Goal: Check status: Check status

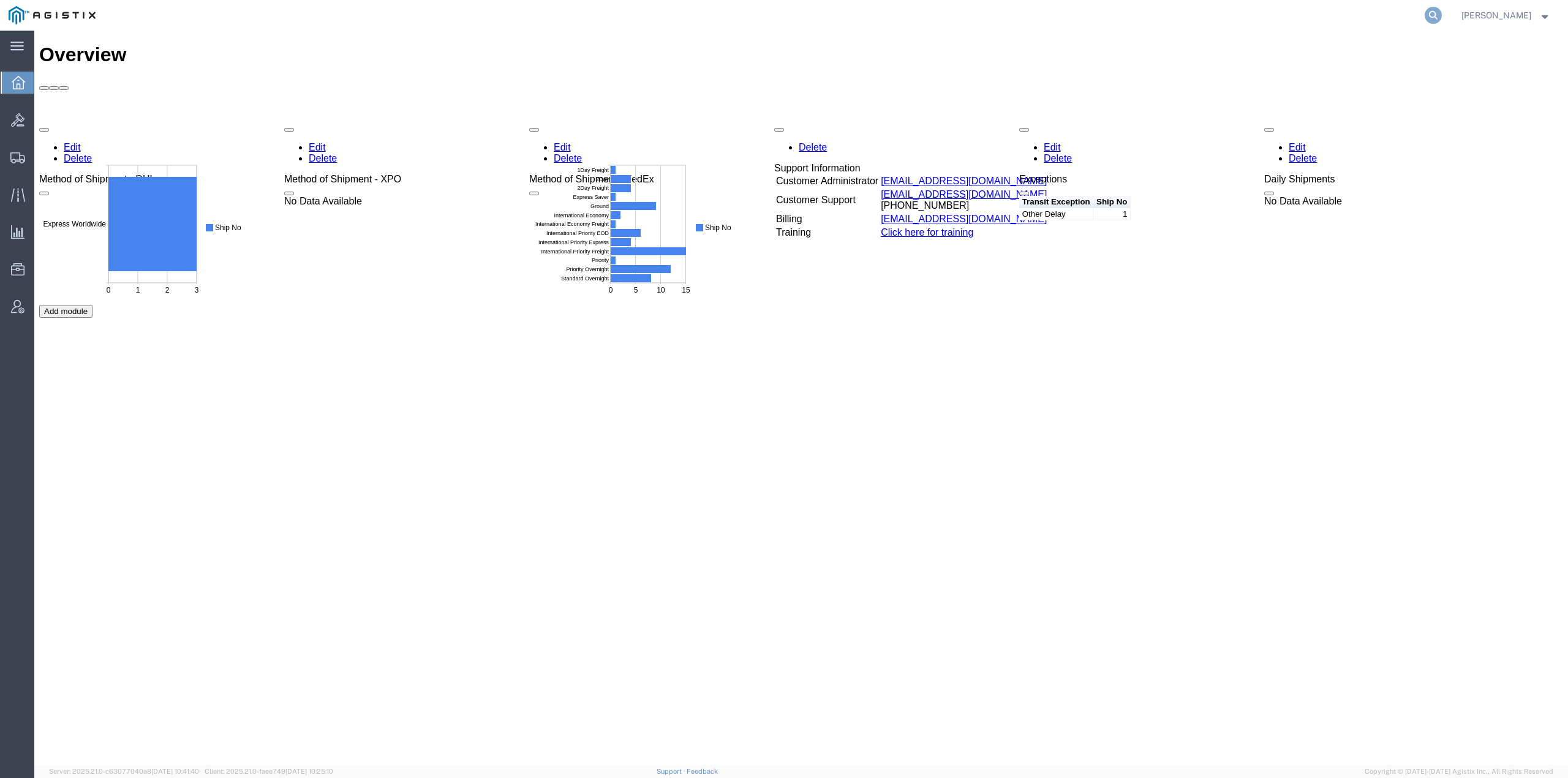
click at [1440, 13] on icon at bounding box center [1433, 15] width 17 height 17
click at [1279, 9] on input "search" at bounding box center [1239, 15] width 373 height 29
paste input "57136729"
type input "57136729"
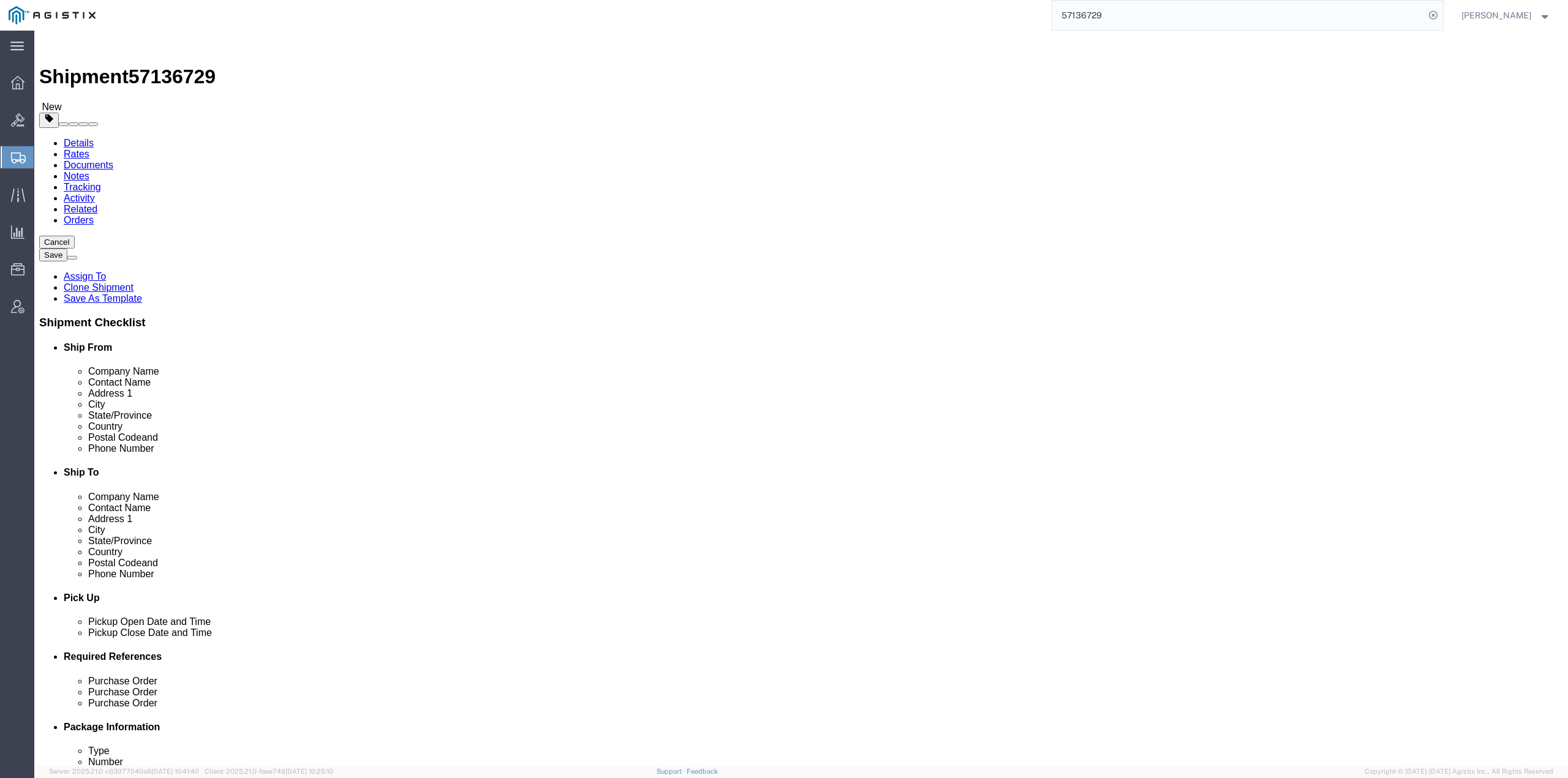
select select "69651"
select select "34243"
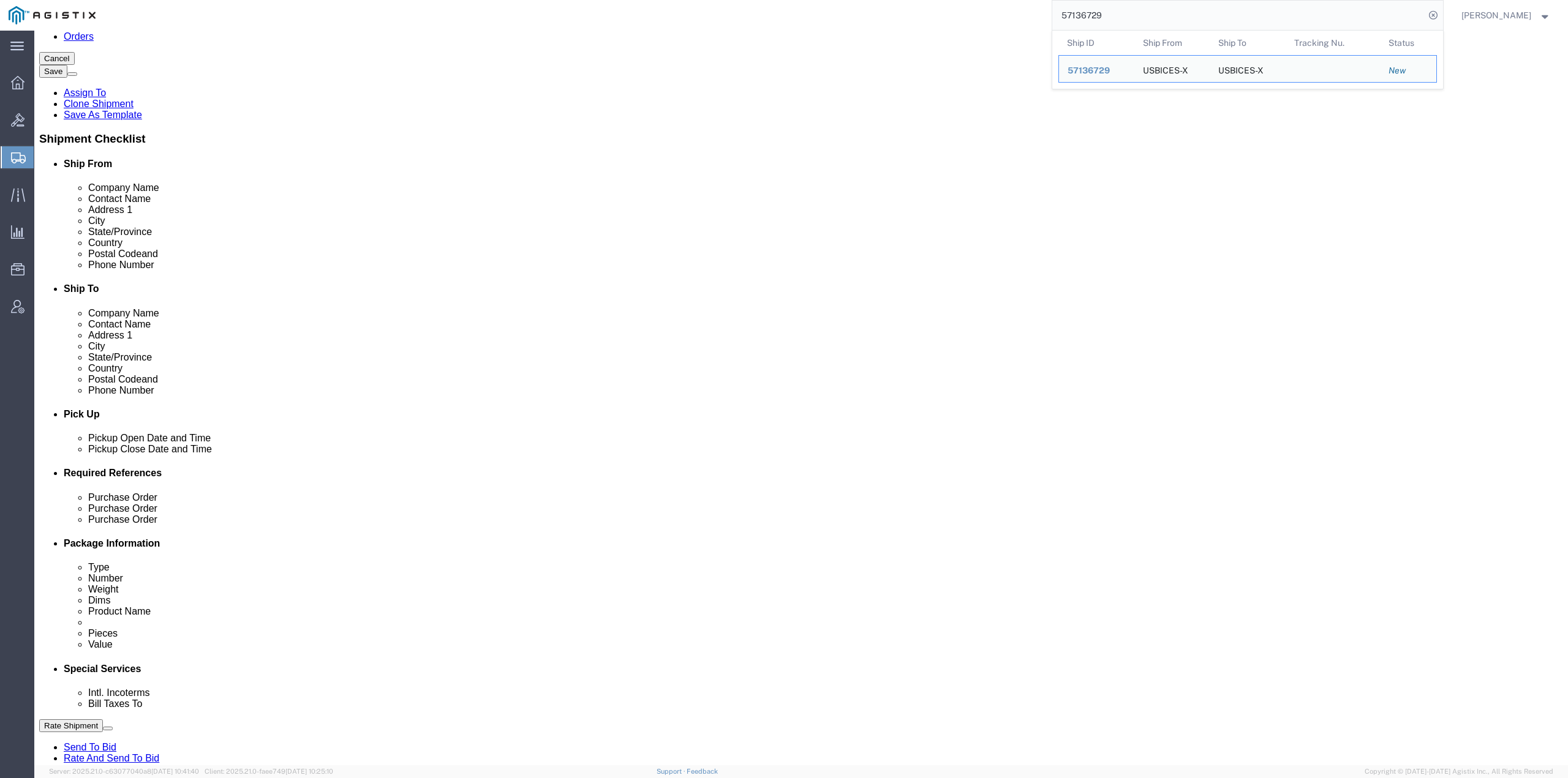
scroll to position [490, 0]
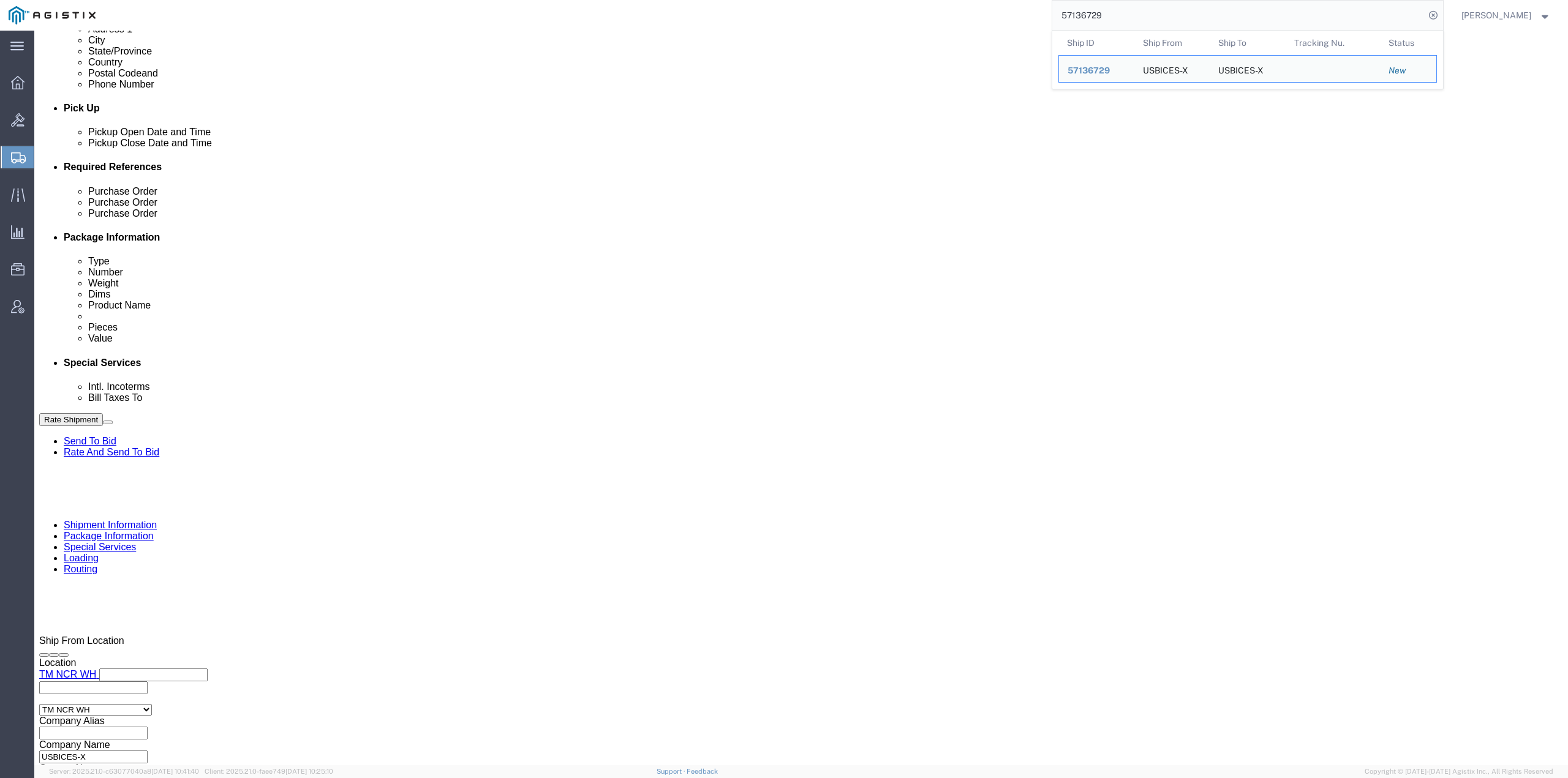
click button "Continue"
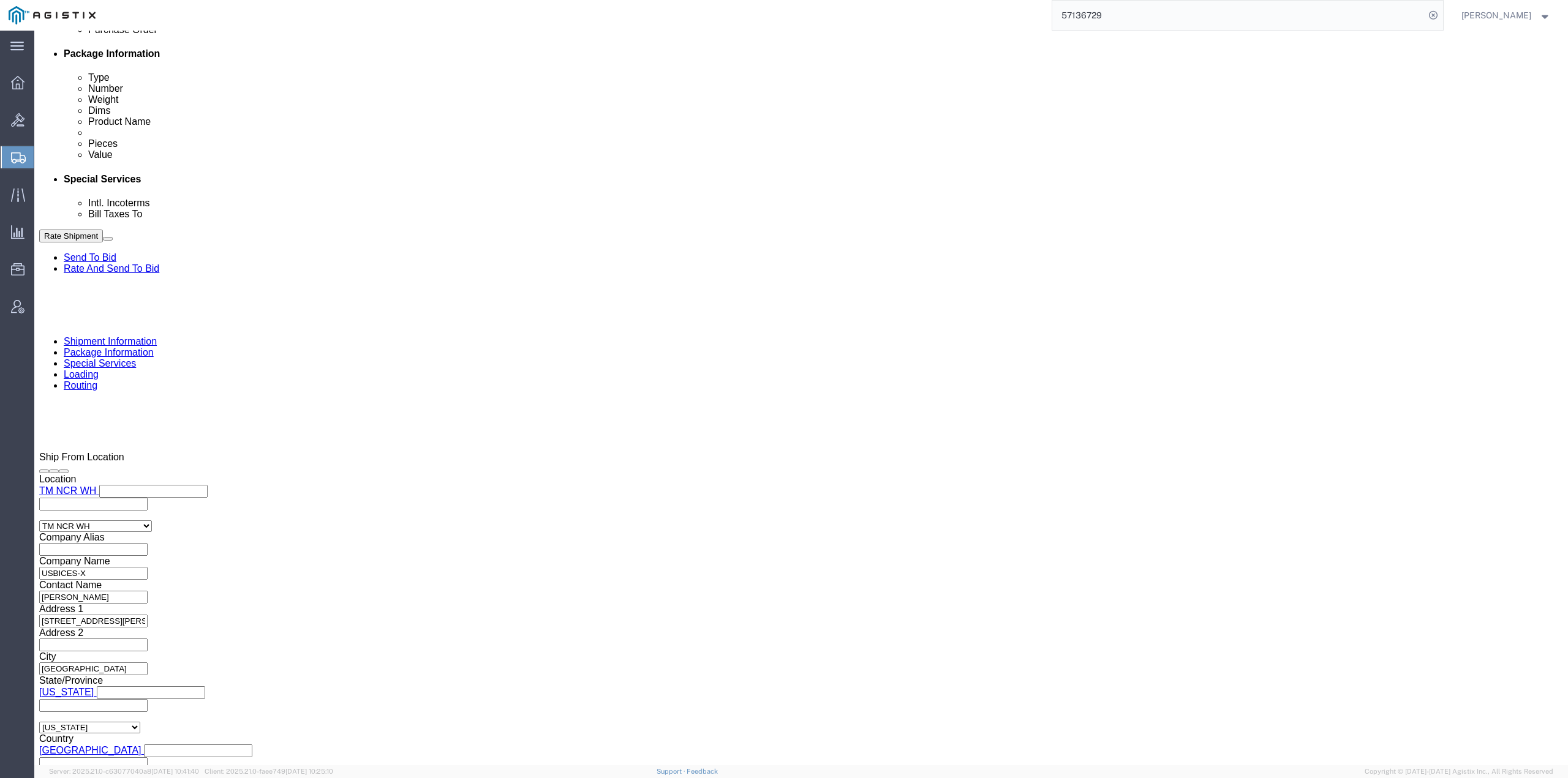
click div "Previous Continue"
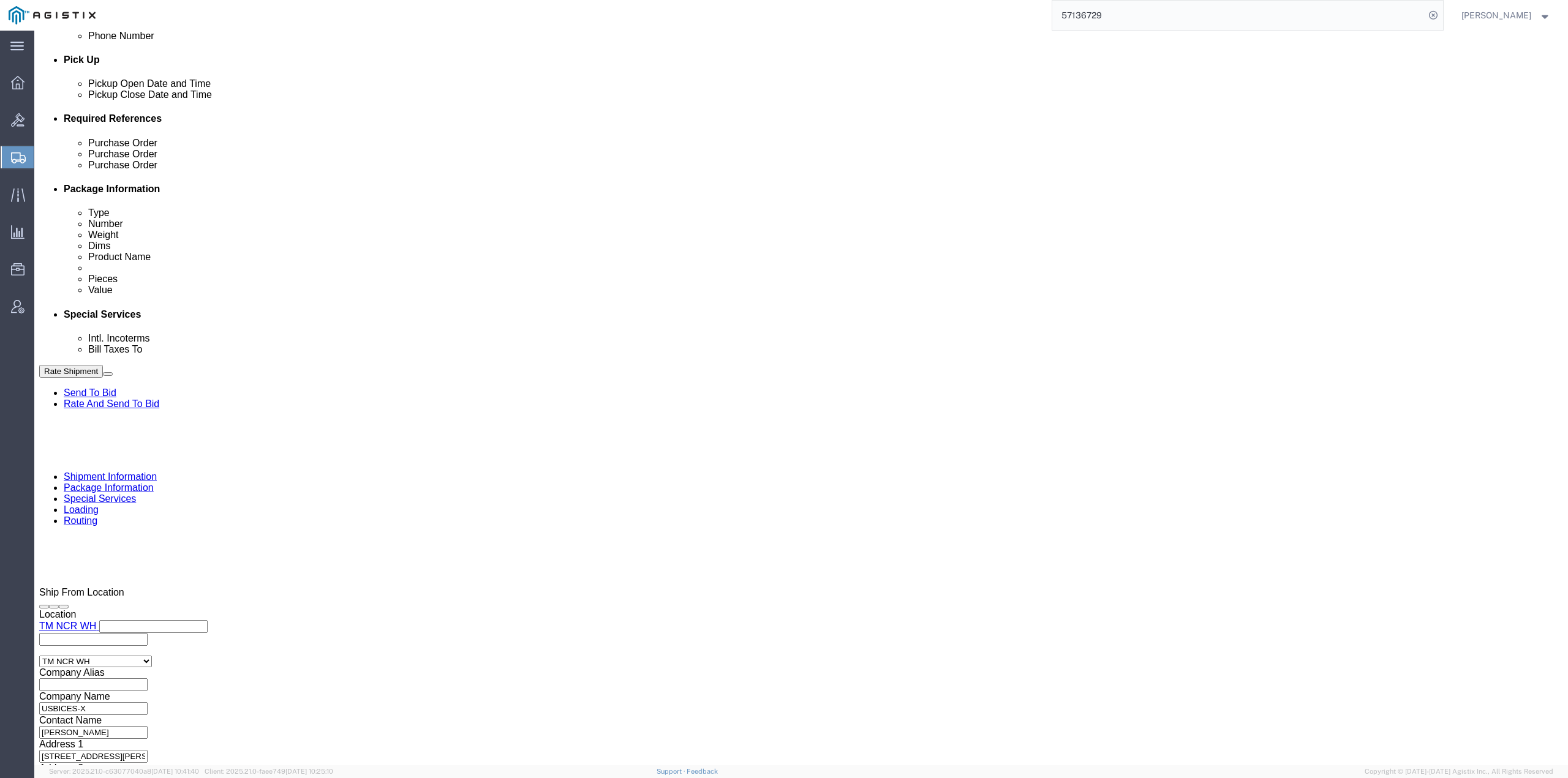
scroll to position [293, 0]
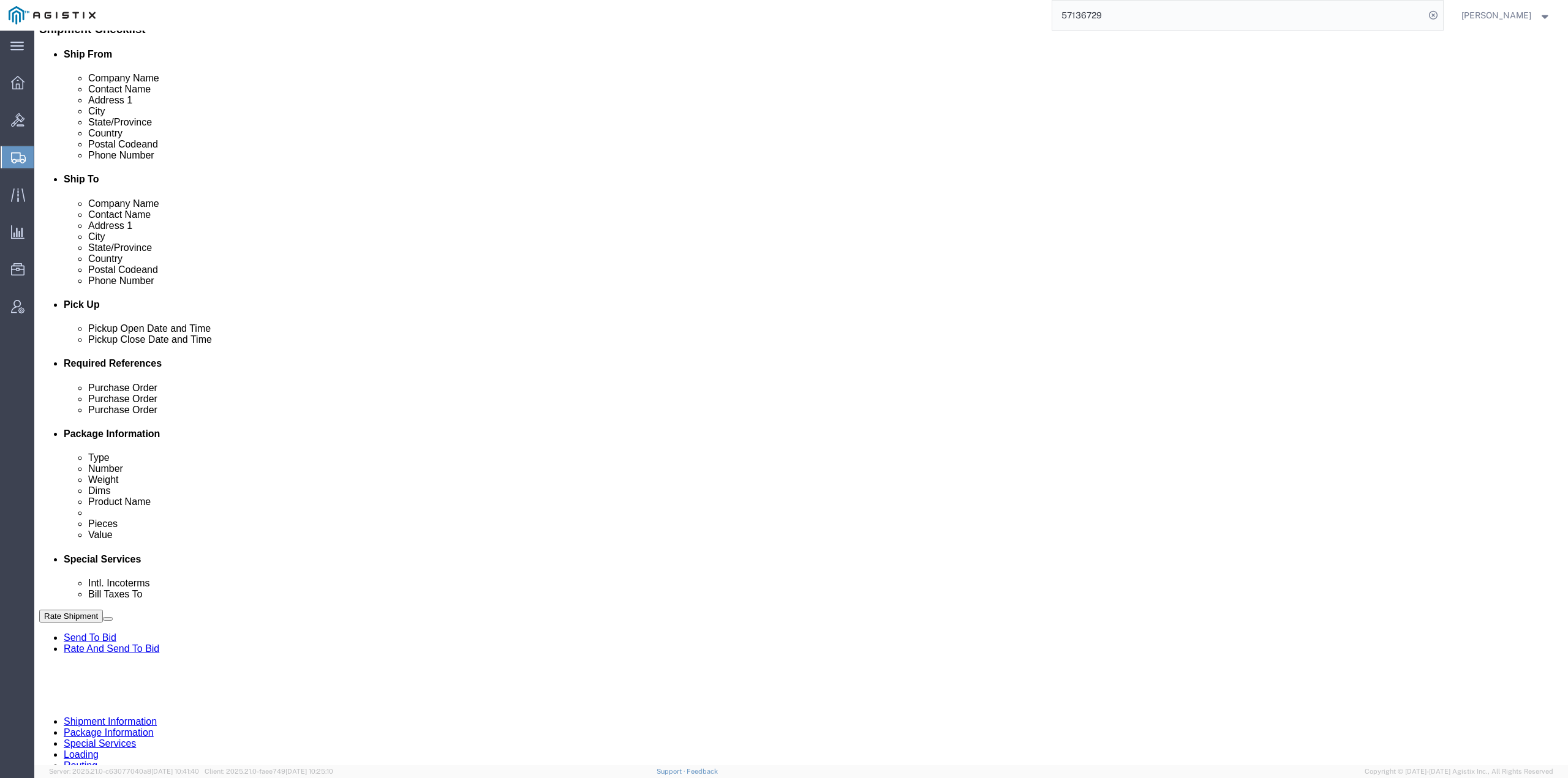
click dd "1.00 Each"
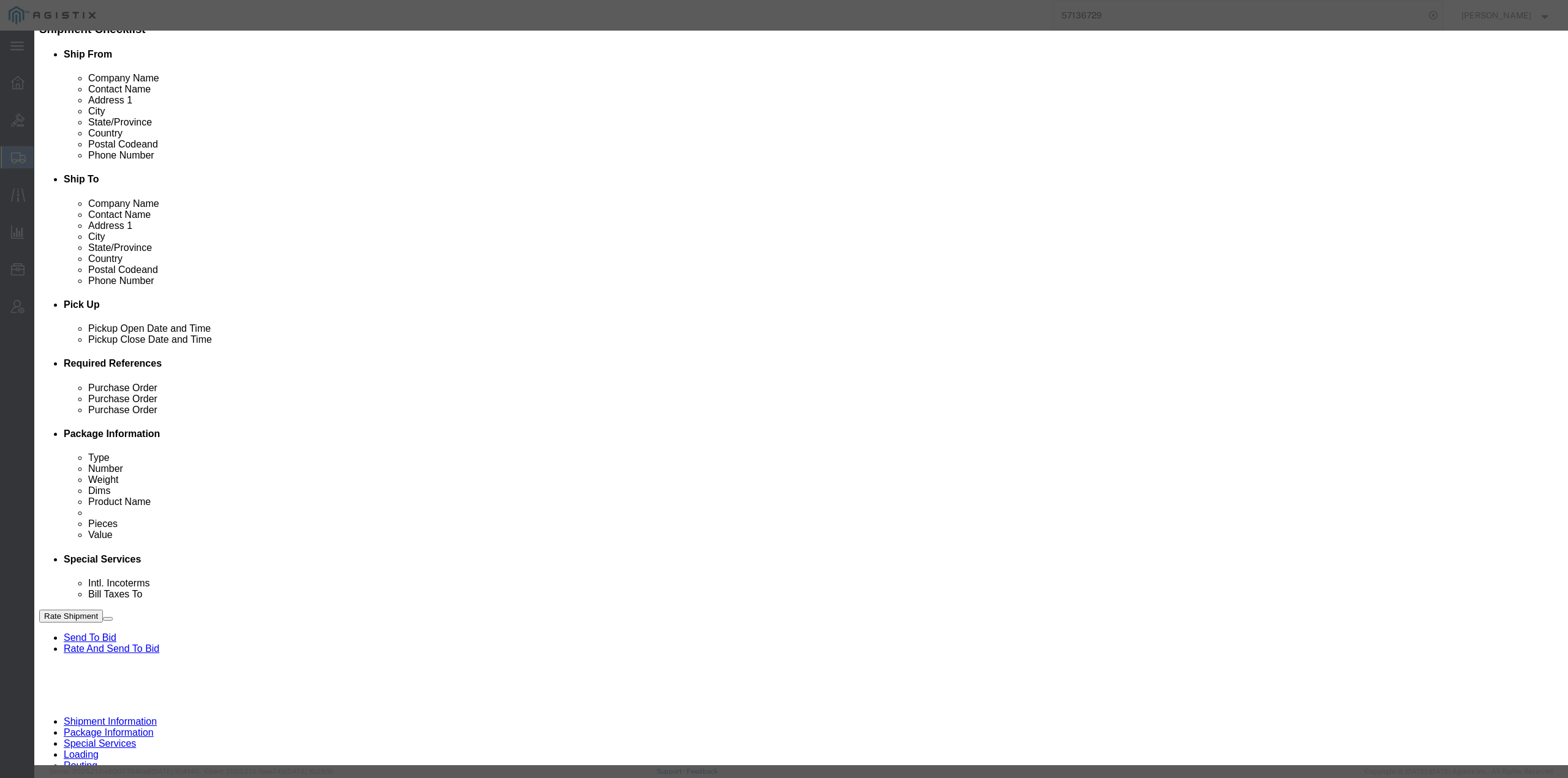
click icon "button"
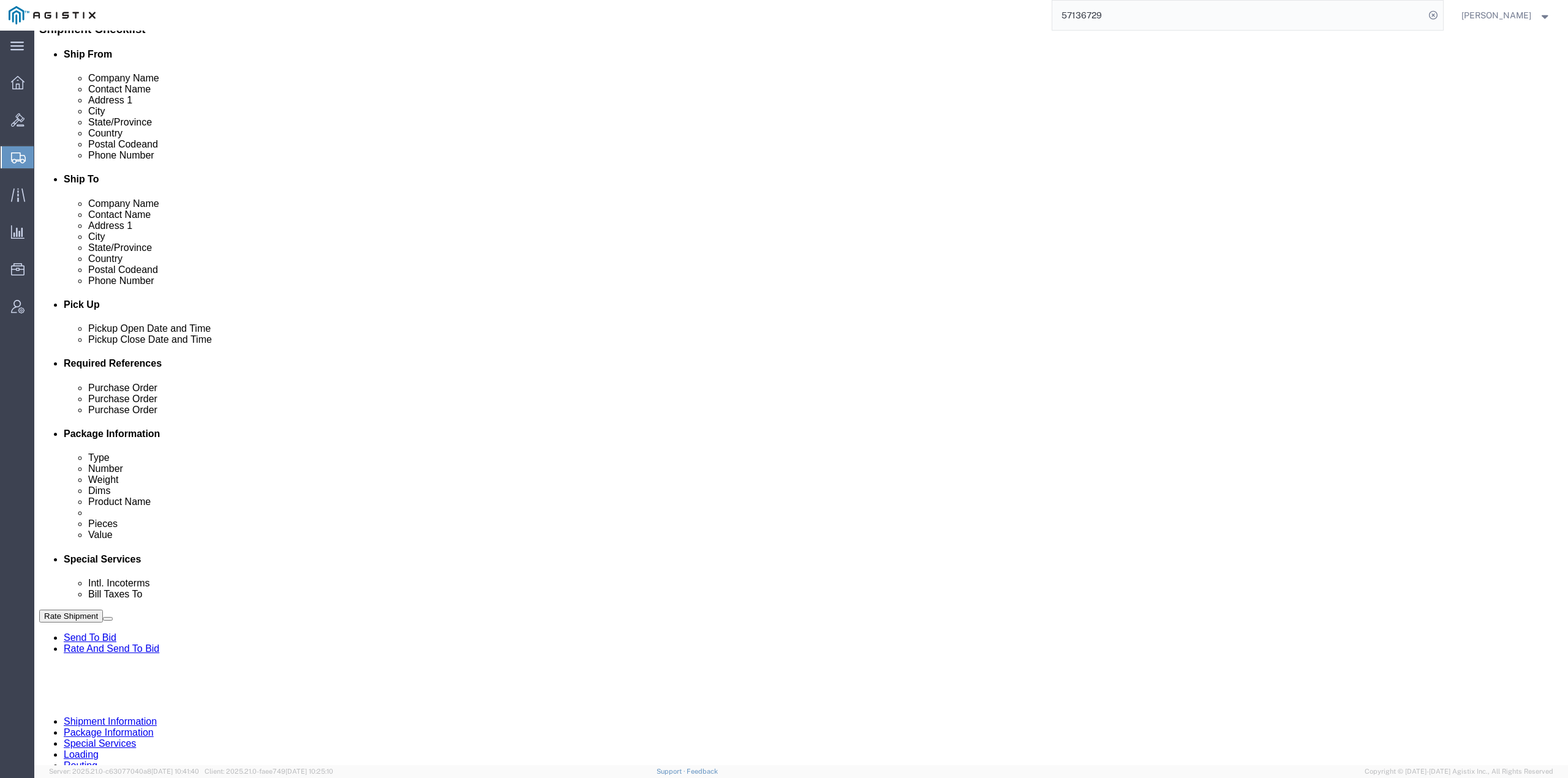
click dd "837.00 USD"
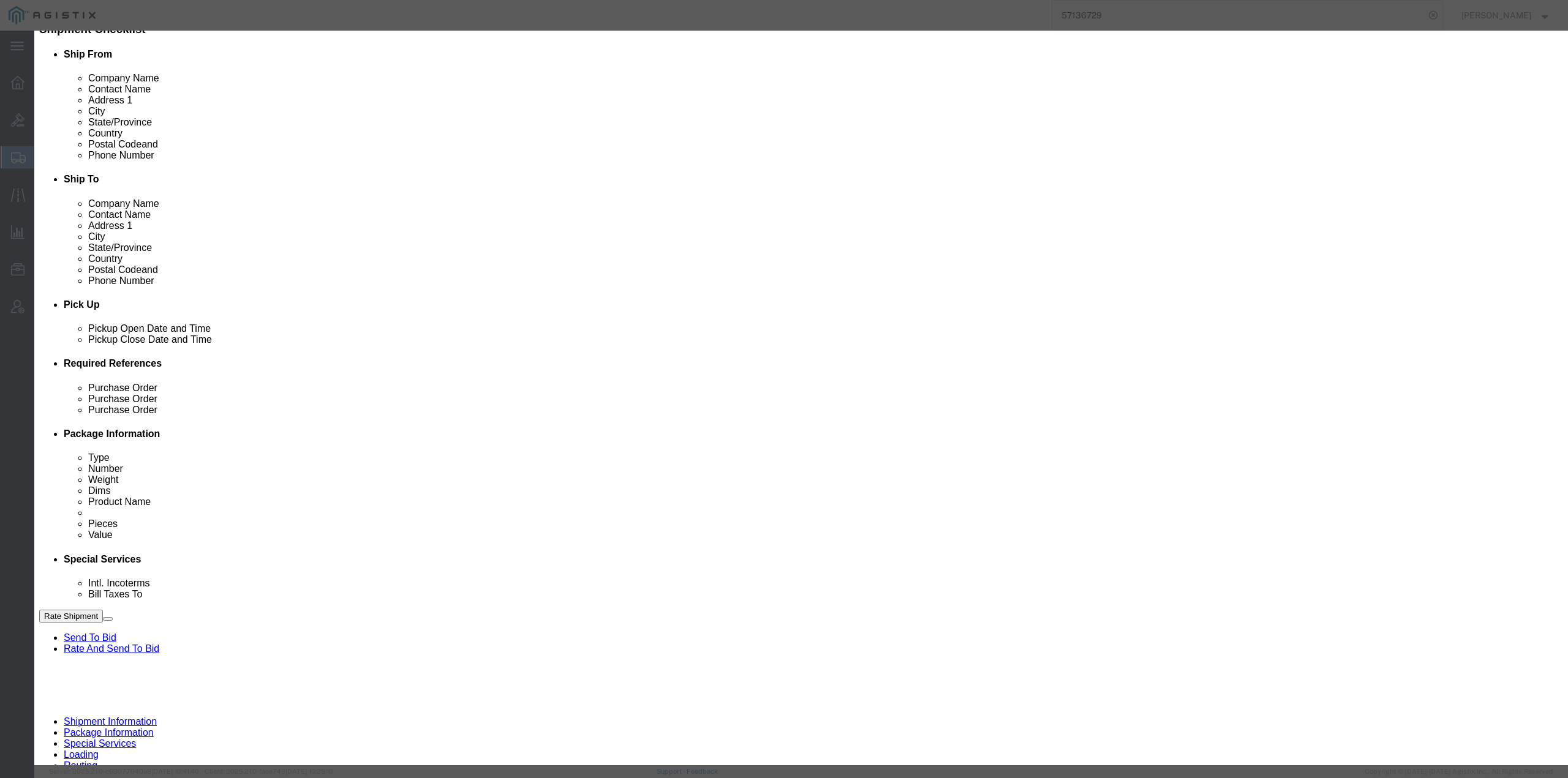
click button "Close"
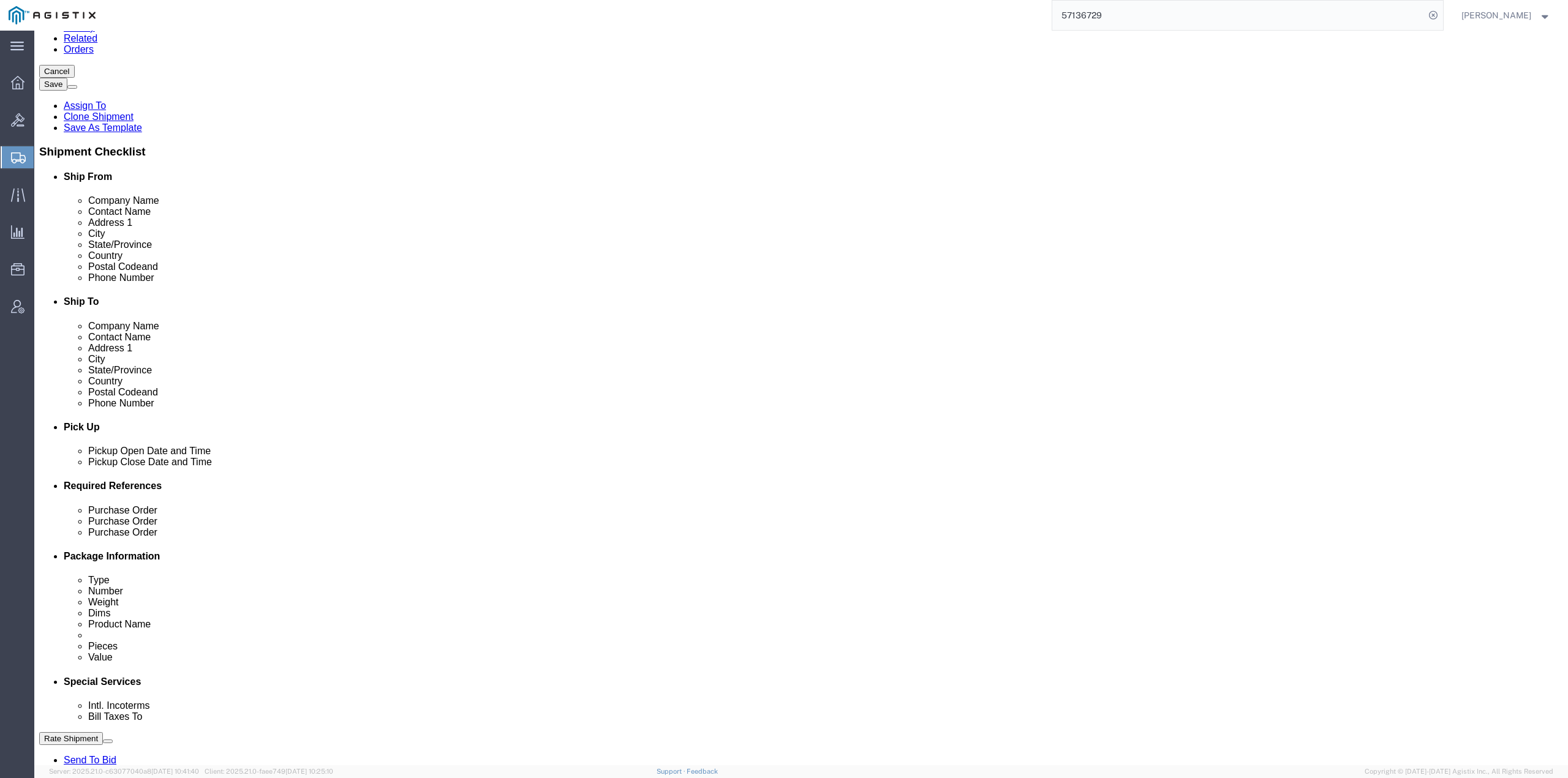
scroll to position [48, 0]
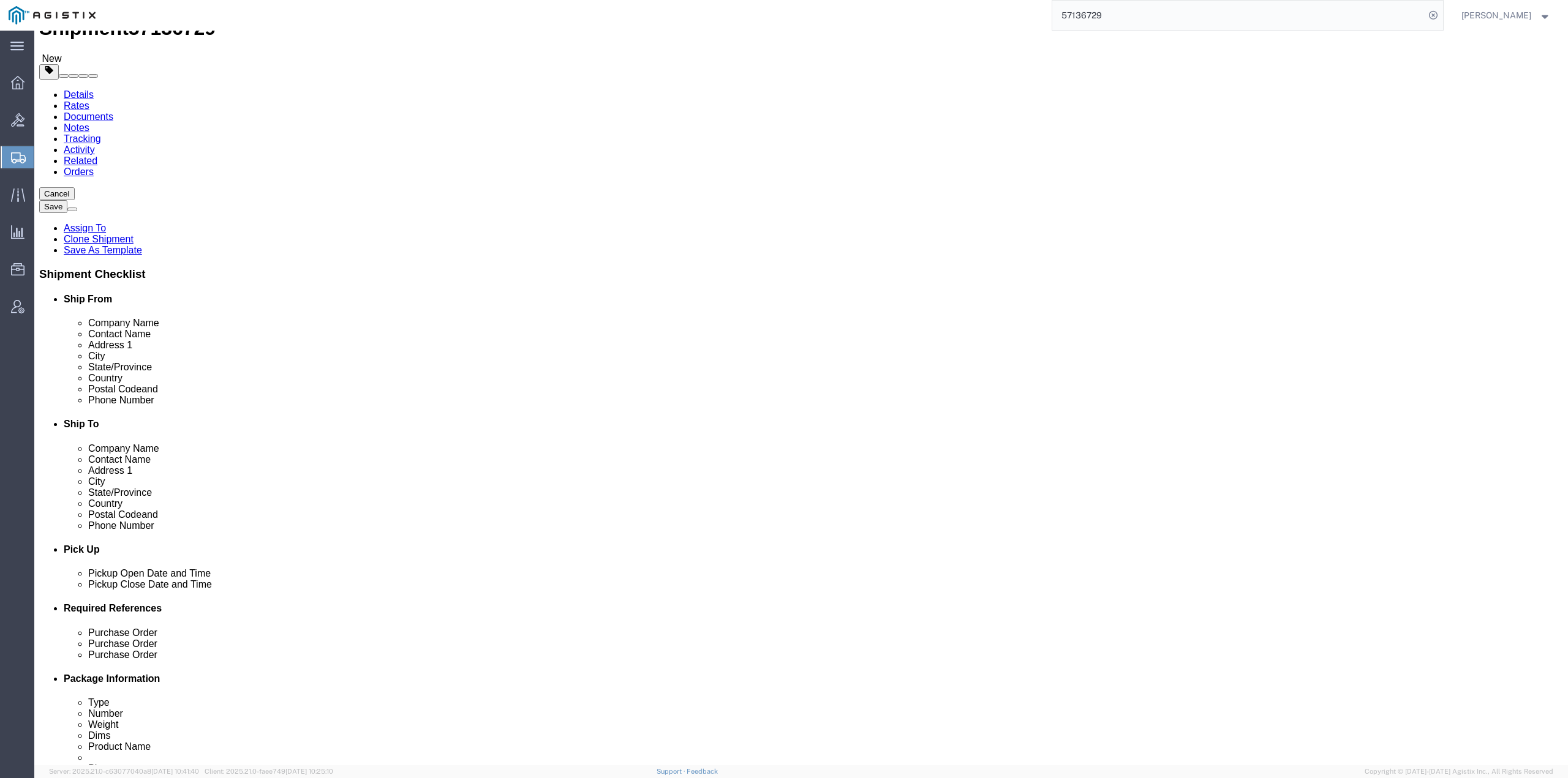
click dd "863.18 USD"
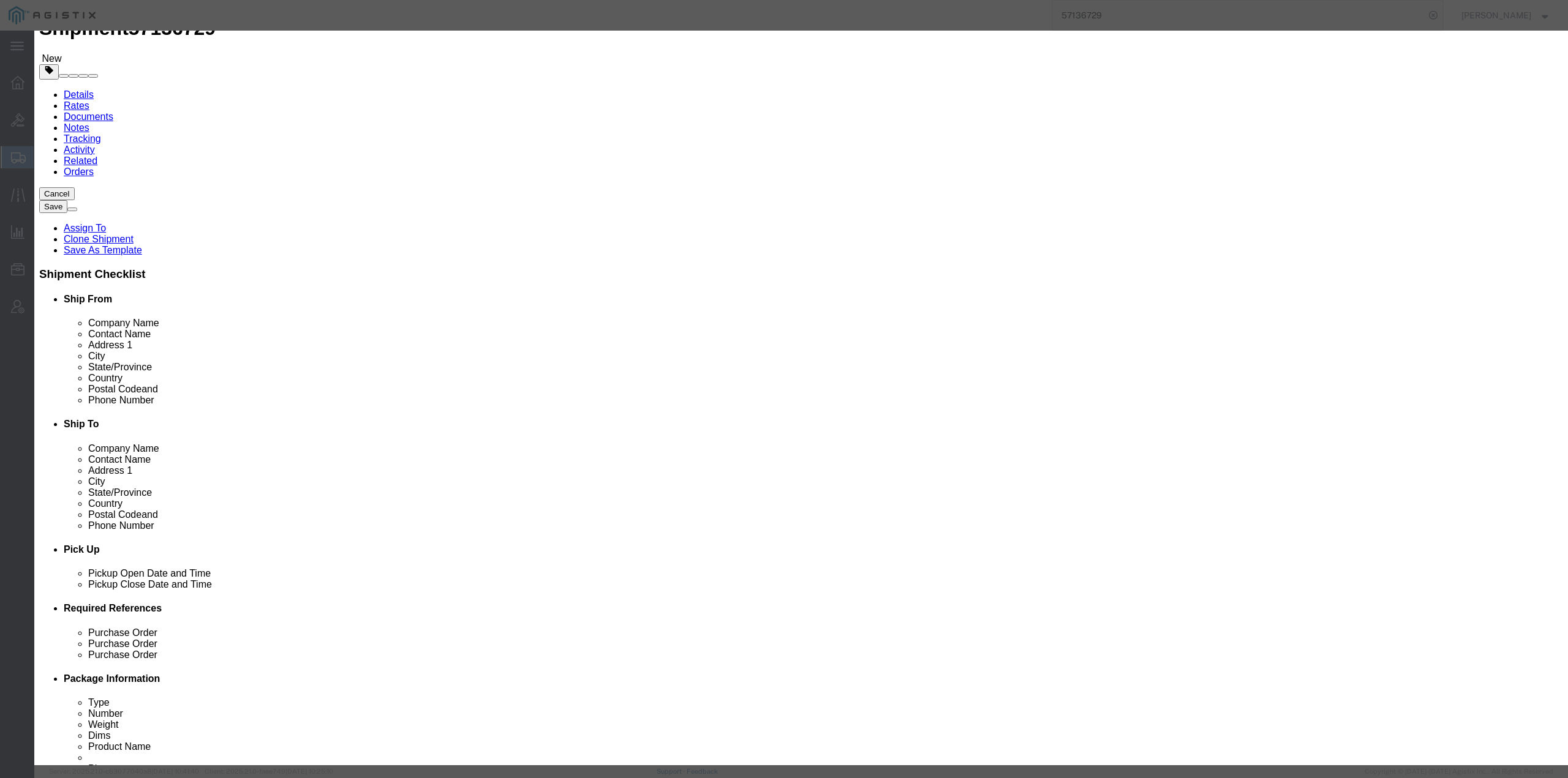
click button
click icon "button"
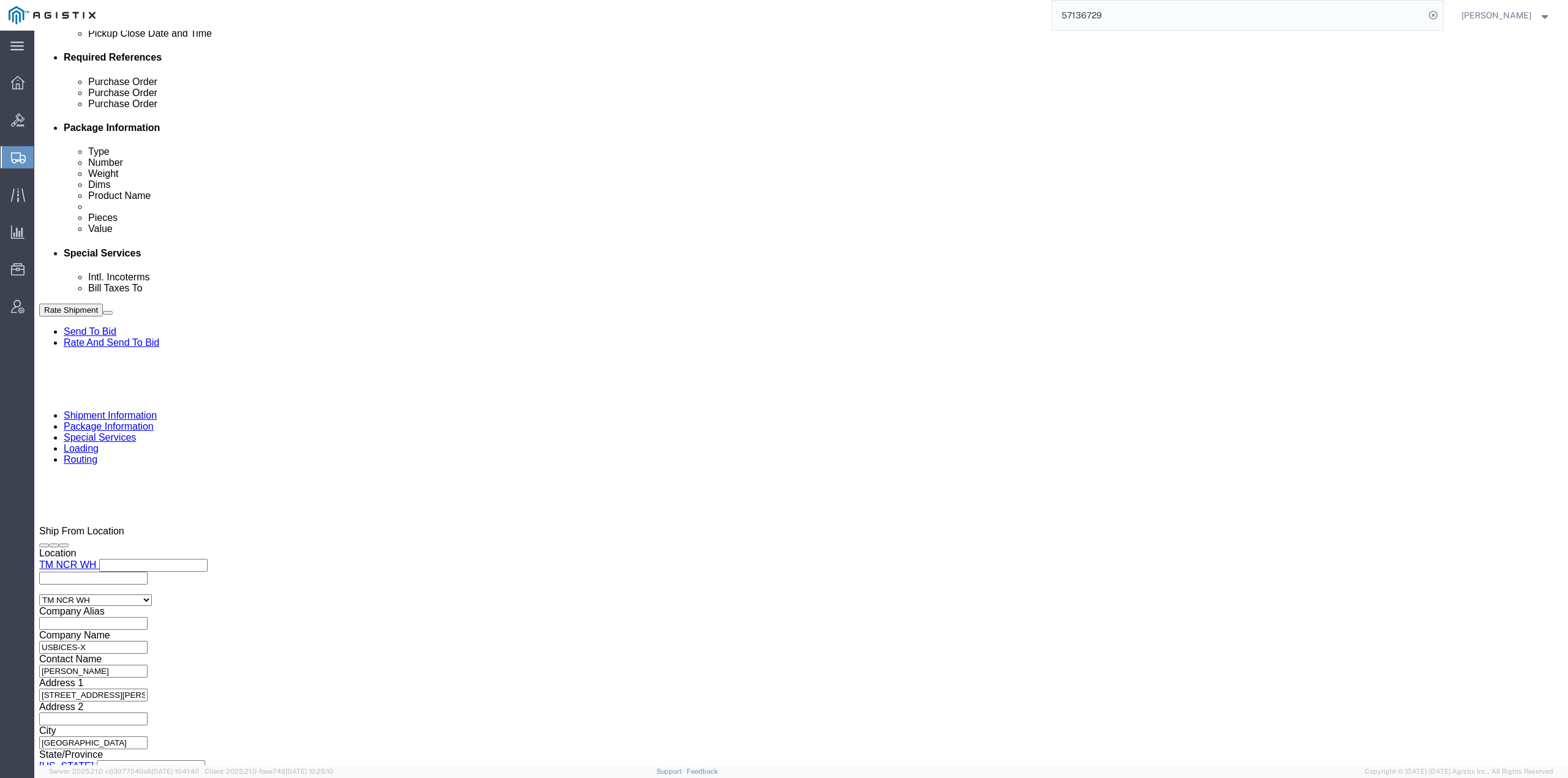
scroll to position [661, 0]
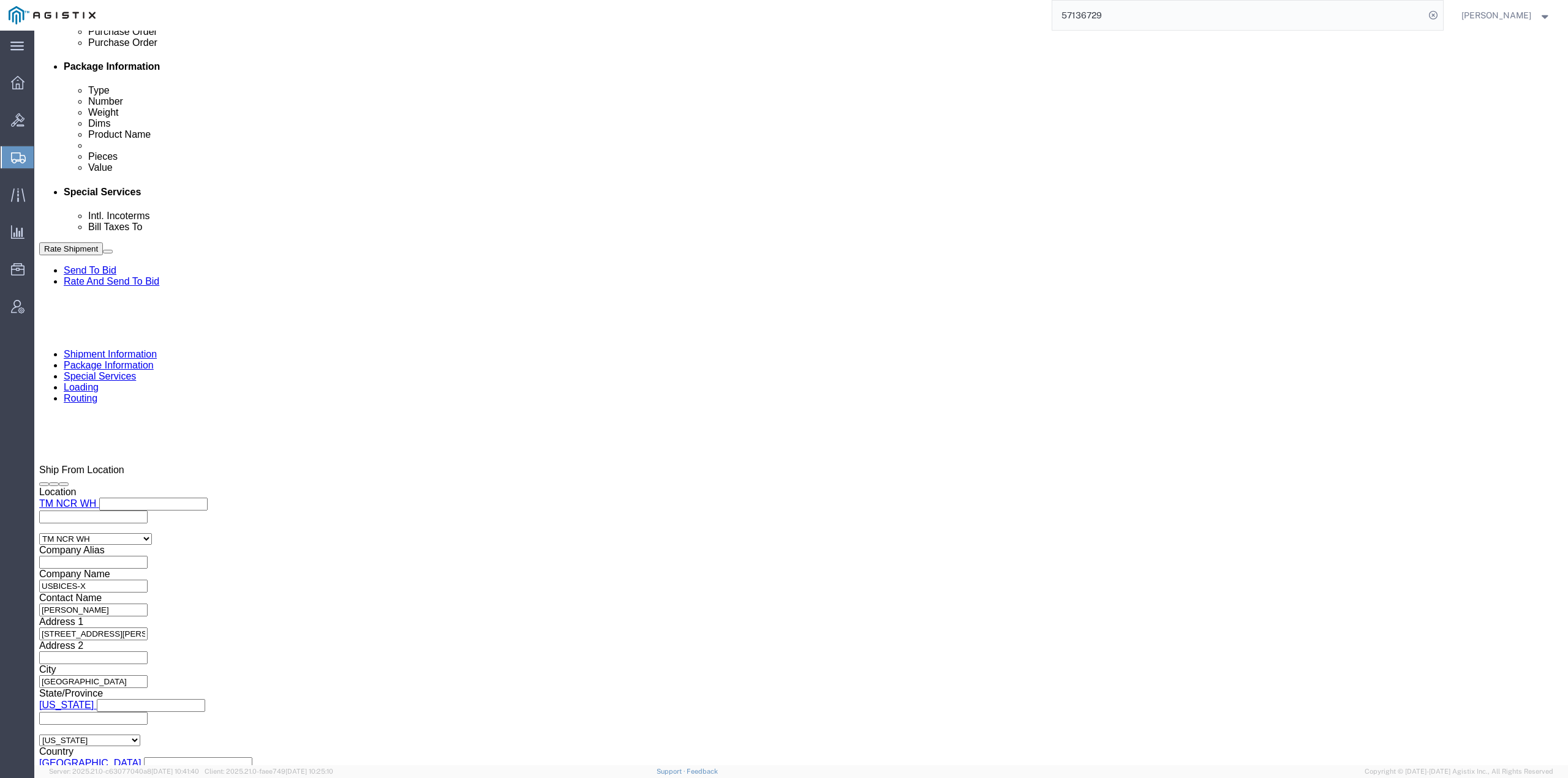
click dd "1.00 Each"
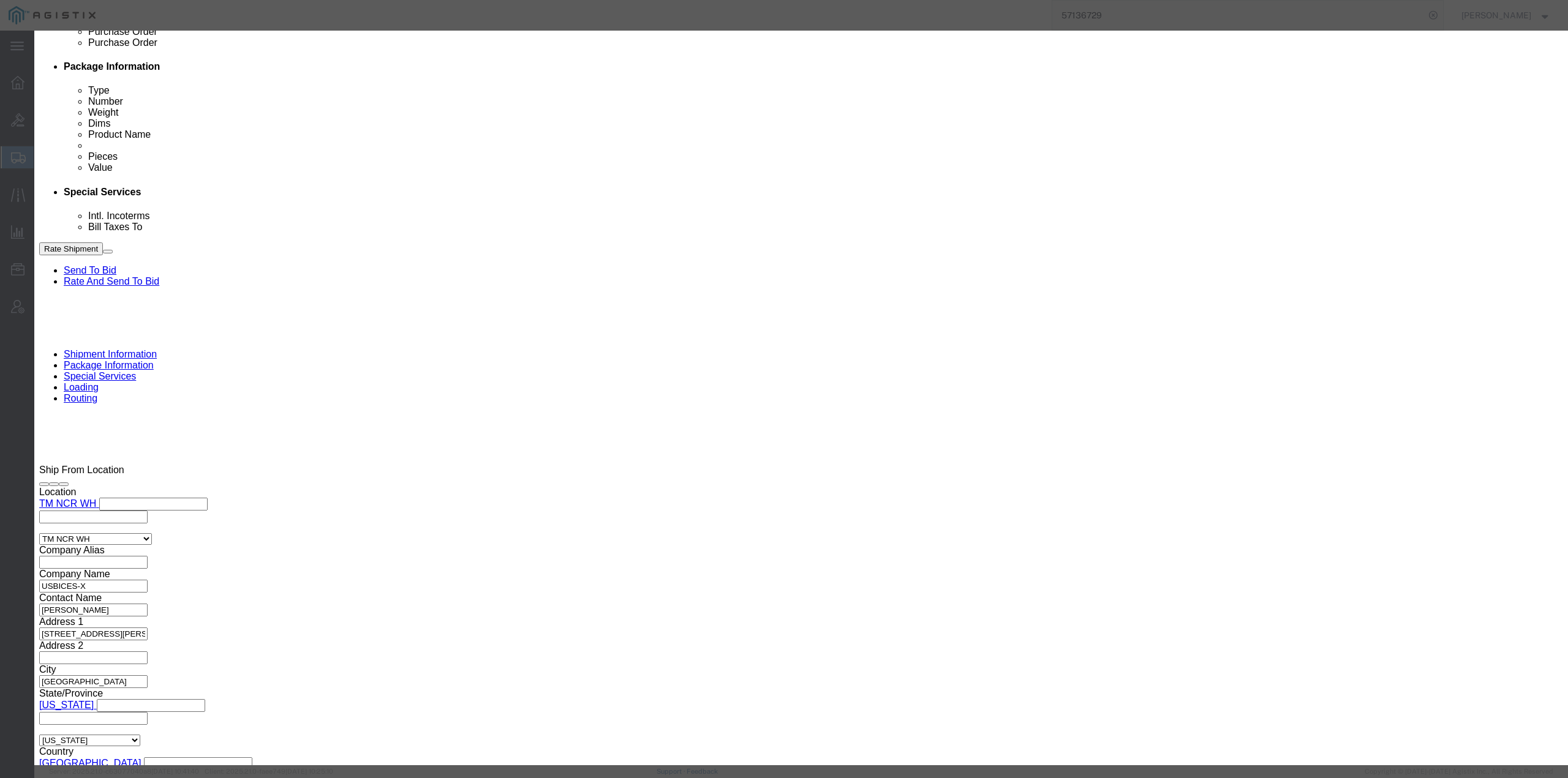
click button
click icon
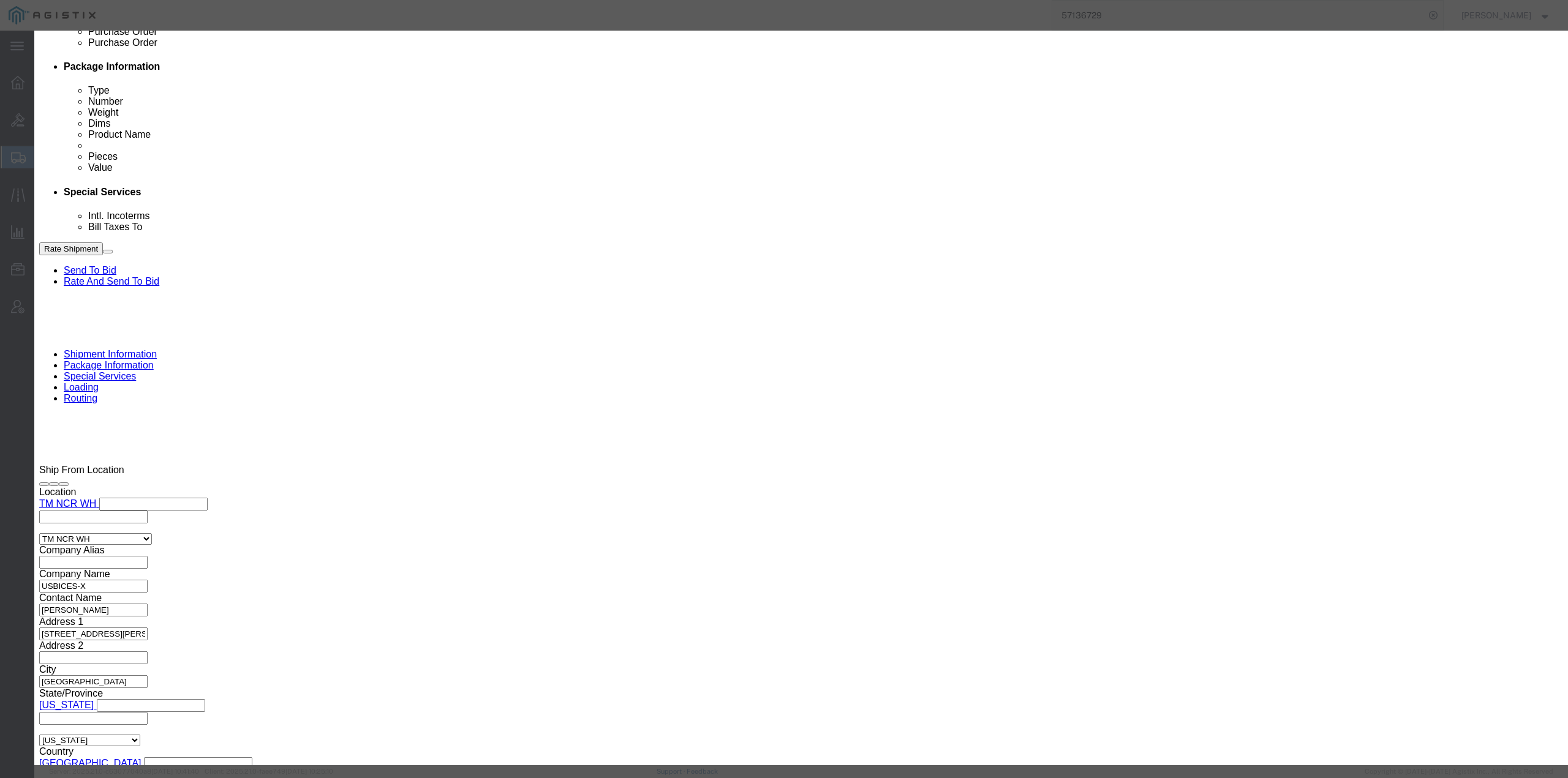
click icon
click button
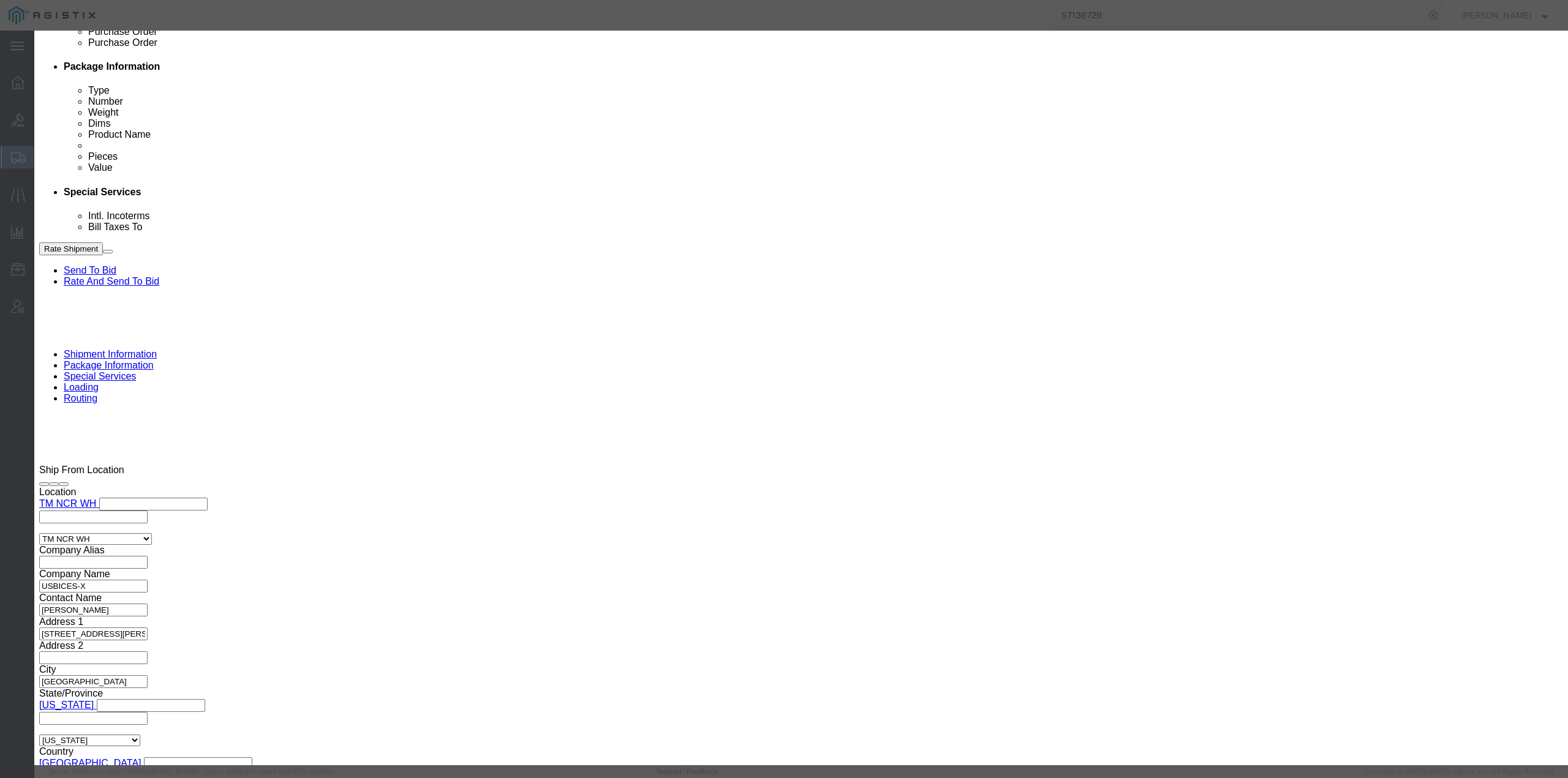
click button
click icon "button"
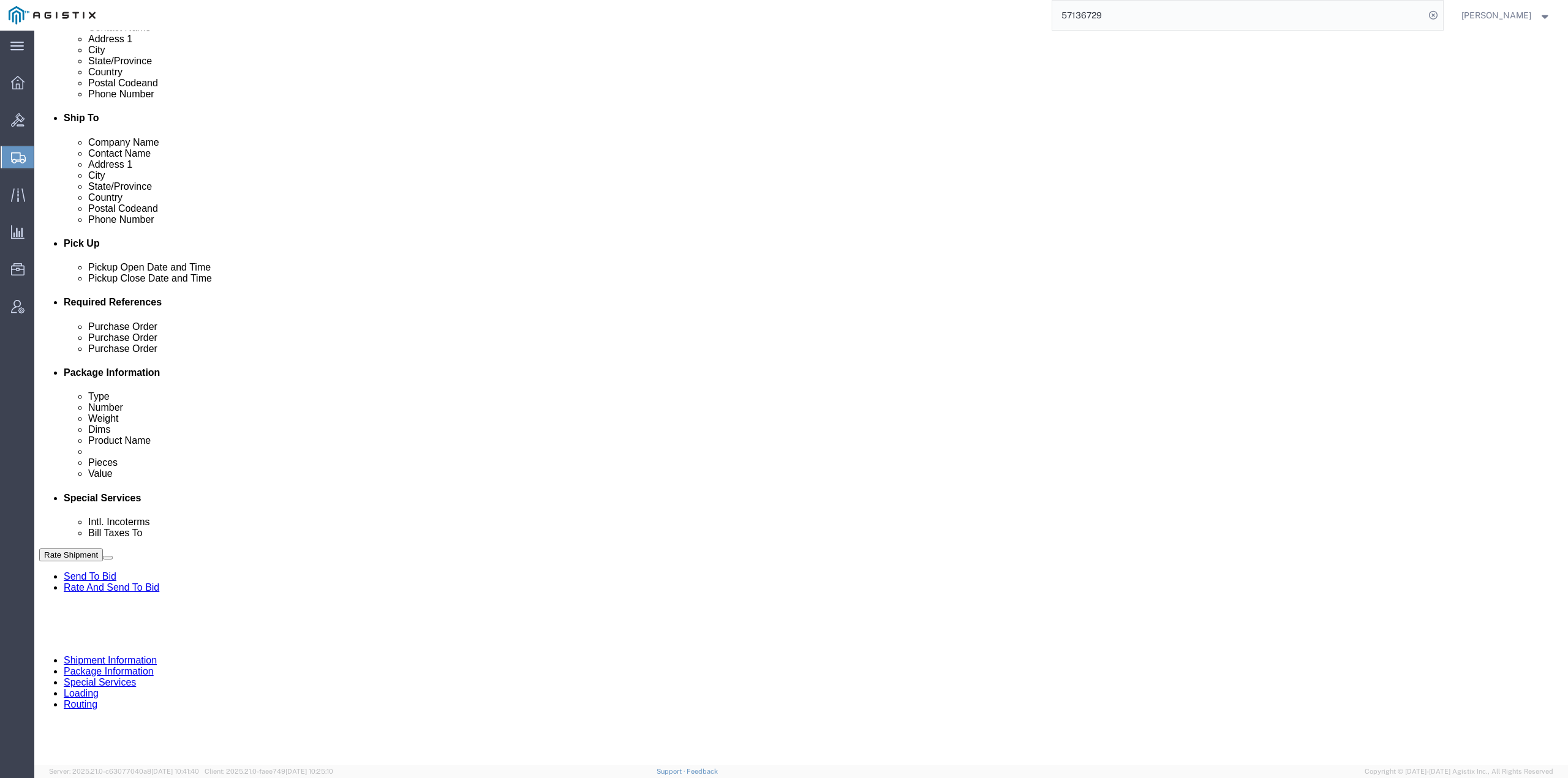
scroll to position [48, 0]
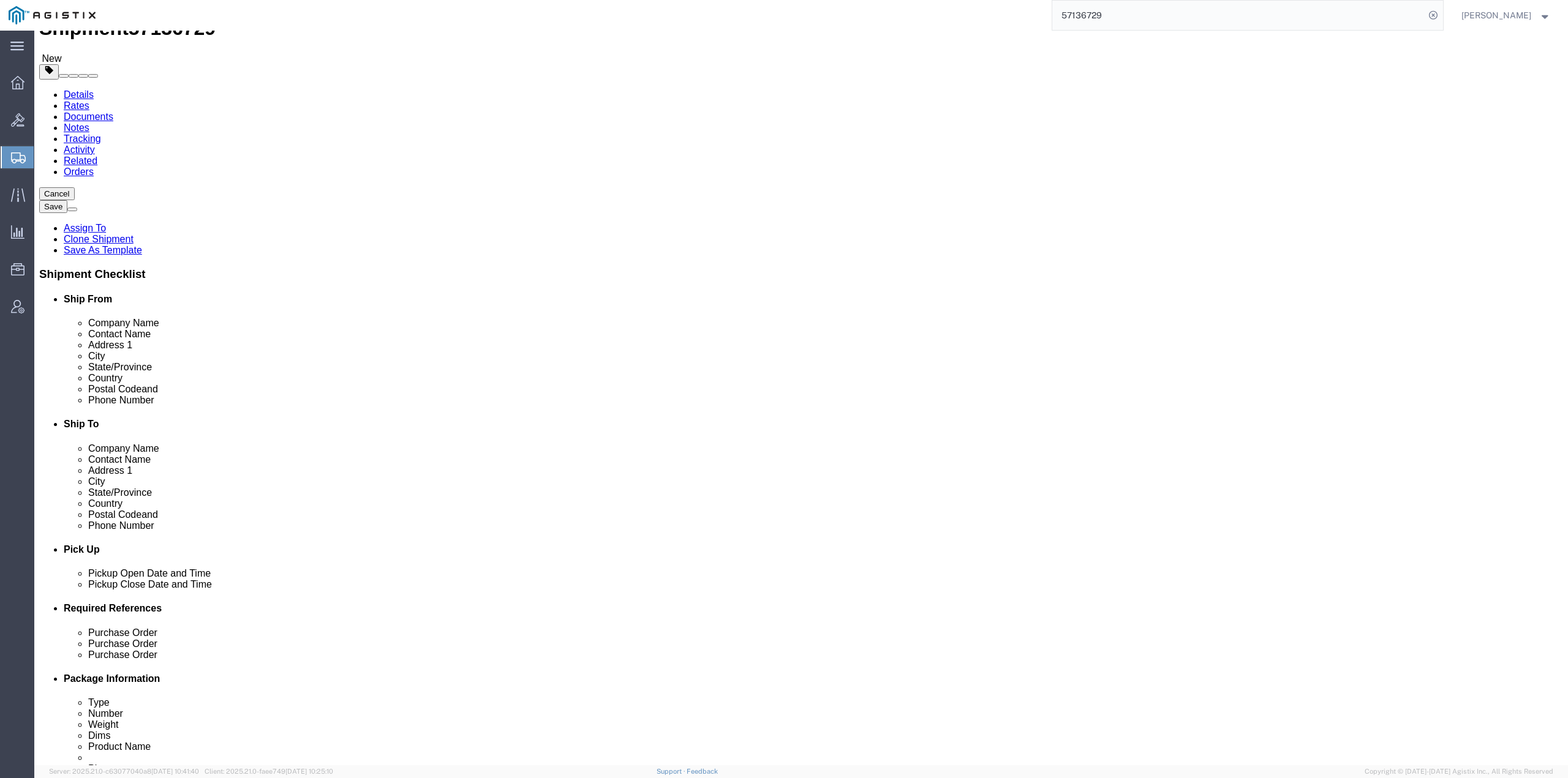
click dd "863.18 USD"
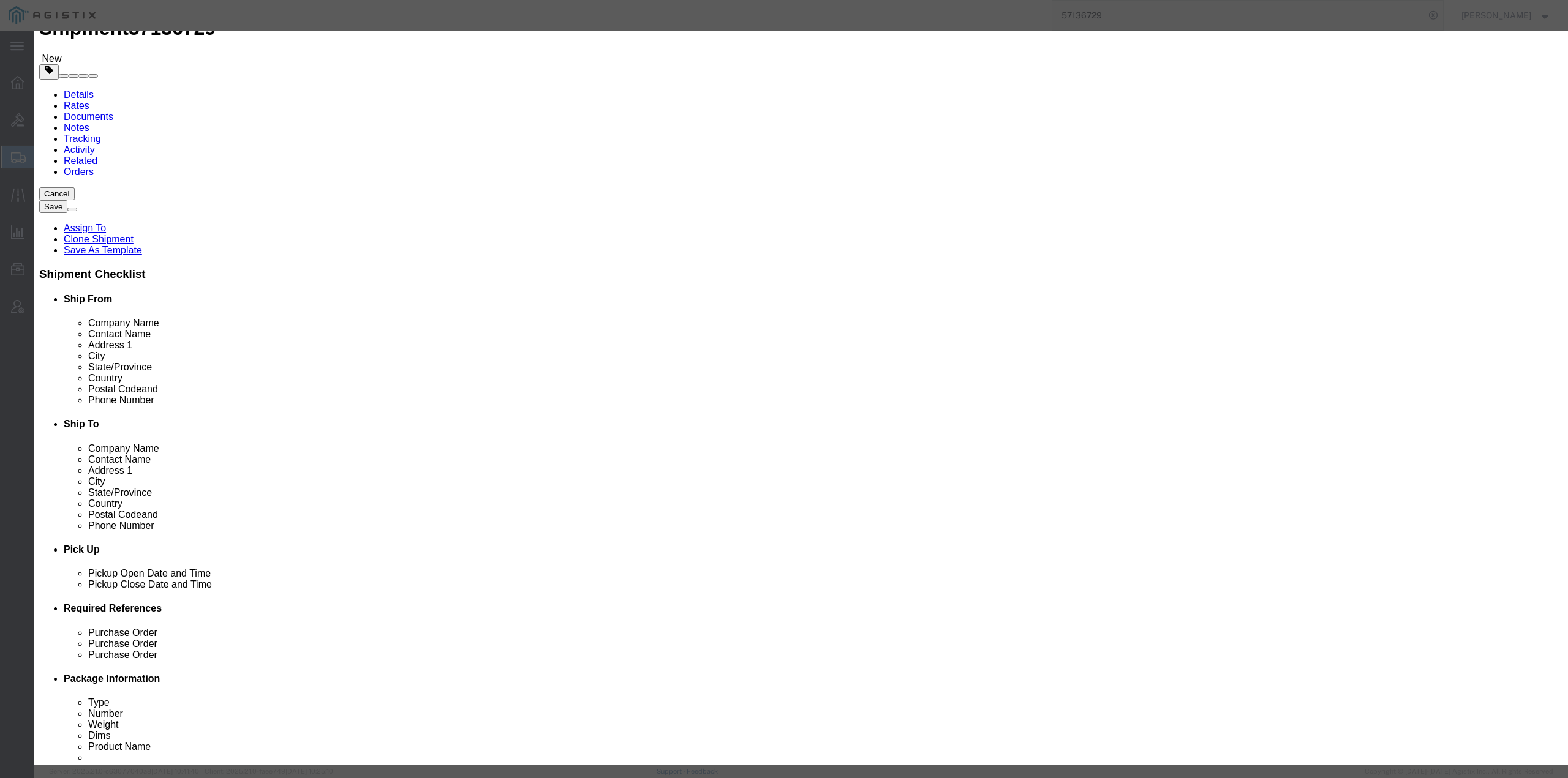
click button "Close"
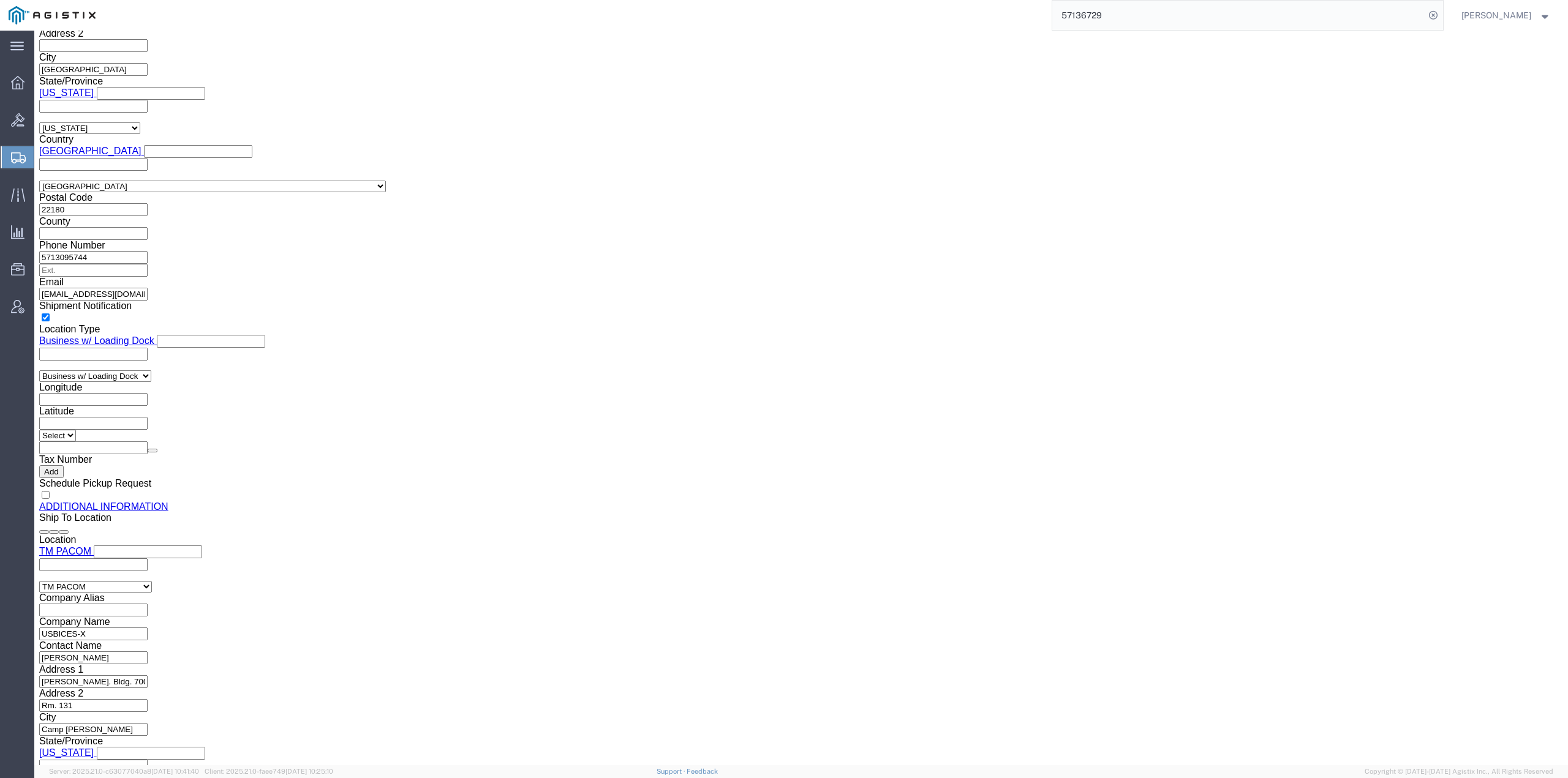
scroll to position [1456, 0]
